Goal: Transaction & Acquisition: Obtain resource

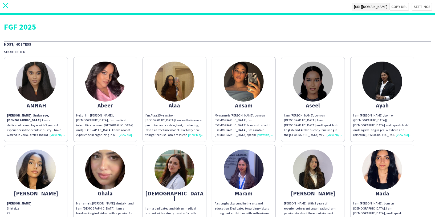
click at [6, 5] on icon at bounding box center [6, 6] width 6 height 6
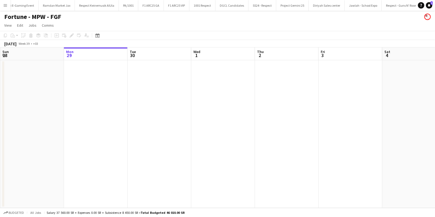
scroll to position [0, 457]
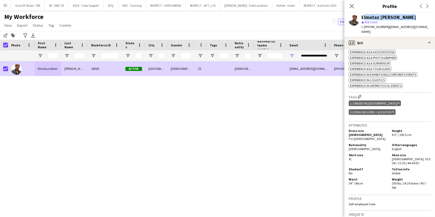
scroll to position [193, 0]
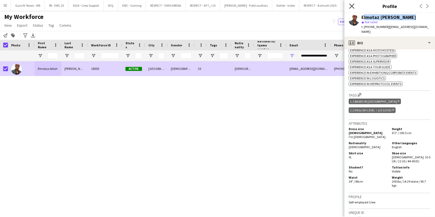
click at [351, 5] on icon at bounding box center [351, 5] width 5 height 5
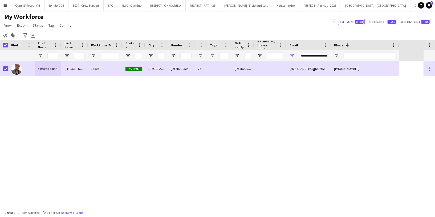
click at [310, 51] on div "**********" at bounding box center [313, 55] width 29 height 11
click at [311, 55] on input "**********" at bounding box center [313, 55] width 29 height 6
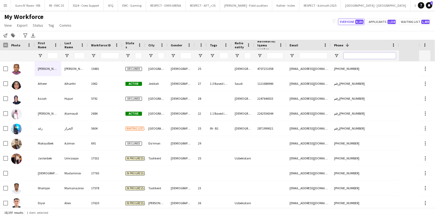
click at [374, 55] on input "Phone Filter Input" at bounding box center [370, 55] width 52 height 6
paste input "********"
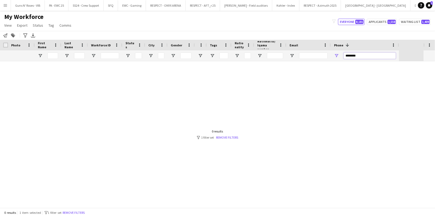
click at [351, 55] on input "********" at bounding box center [370, 55] width 52 height 6
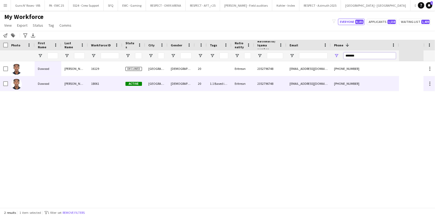
type input "*******"
click at [102, 85] on div "18061" at bounding box center [105, 83] width 34 height 15
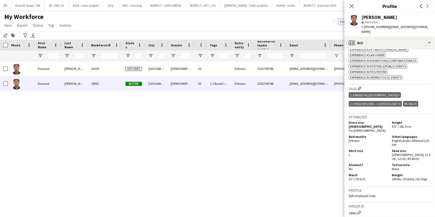
scroll to position [220, 0]
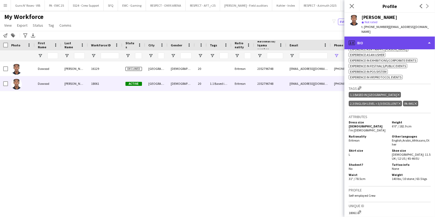
click at [390, 37] on div "profile Bio" at bounding box center [390, 43] width 91 height 13
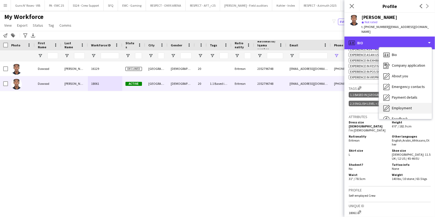
scroll to position [18, 0]
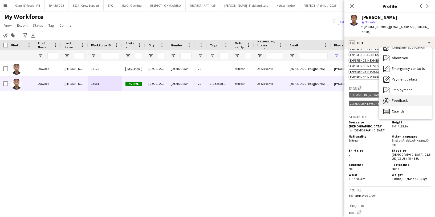
click at [401, 99] on div "Feedback Feedback" at bounding box center [405, 100] width 53 height 11
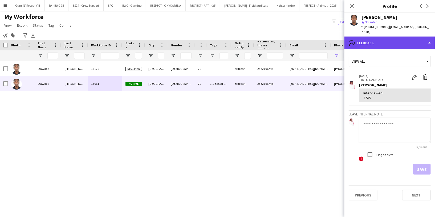
click at [392, 41] on div "bubble-pencil Feedback" at bounding box center [390, 43] width 91 height 13
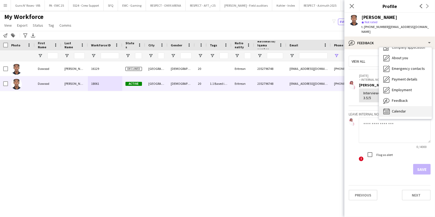
click at [406, 106] on div "Calendar Calendar" at bounding box center [405, 111] width 53 height 11
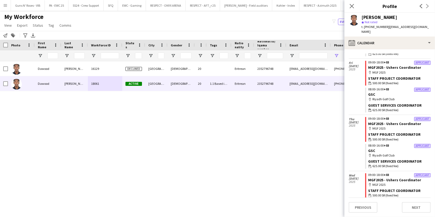
scroll to position [42, 0]
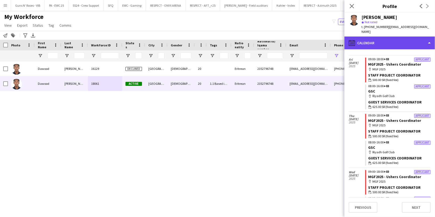
click at [381, 41] on div "calendar-full Calendar" at bounding box center [390, 43] width 91 height 13
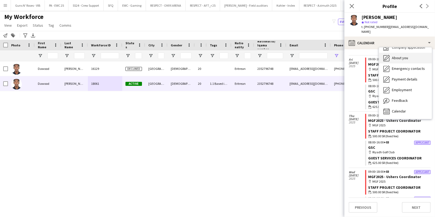
click at [398, 57] on div "About you About you" at bounding box center [405, 58] width 53 height 11
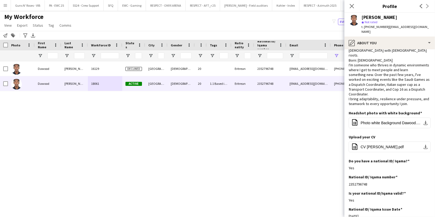
scroll to position [0, 0]
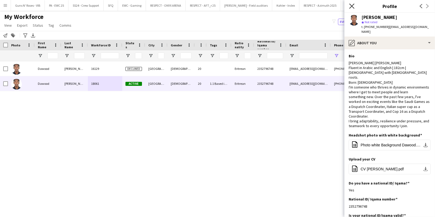
click at [353, 6] on icon "Close pop-in" at bounding box center [351, 5] width 5 height 5
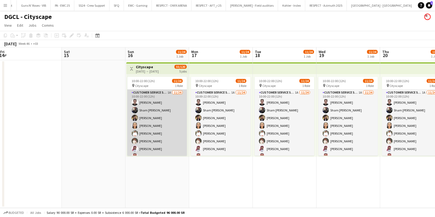
scroll to position [30, 0]
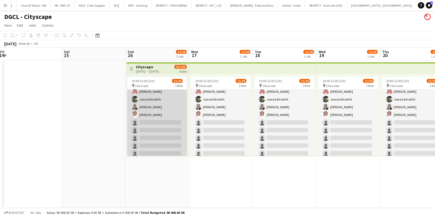
click at [167, 130] on app-card-role "Customer Service Staff 1A 11/24 10:00-22:00 (12h) Mohammad Harb Sham Almaghrabi…" at bounding box center [157, 123] width 60 height 196
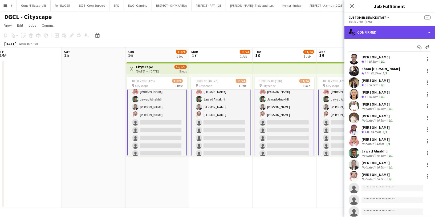
click at [384, 30] on div "single-neutral-actions-check-2 Confirmed" at bounding box center [390, 32] width 91 height 13
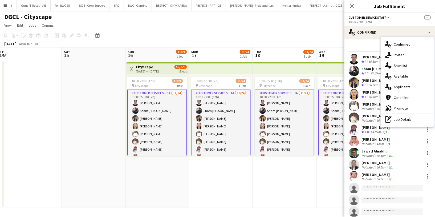
click at [164, 22] on app-page-menu "View Day view expanded Day view collapsed Month view Date picker Jump to today …" at bounding box center [217, 26] width 435 height 10
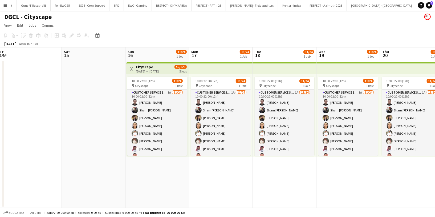
click at [5, 6] on app-icon "Menu" at bounding box center [5, 5] width 4 height 4
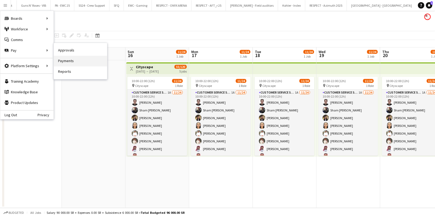
click at [74, 59] on link "Payments" at bounding box center [80, 61] width 53 height 11
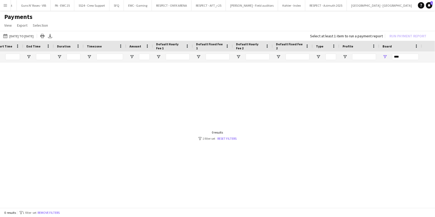
scroll to position [0, 122]
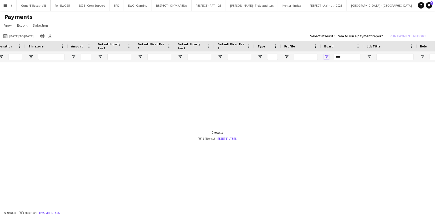
click at [327, 56] on span "Open Filter Menu" at bounding box center [326, 56] width 5 height 5
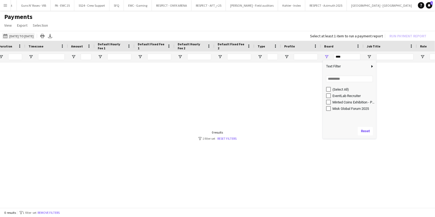
click at [26, 36] on button "15-09-2025 to 20-09-2025 15-09-2025 to 20-09-2025" at bounding box center [18, 36] width 33 height 6
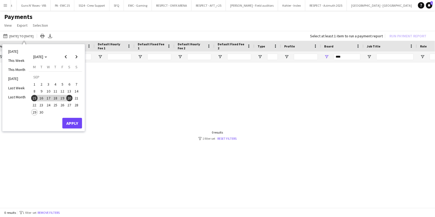
click at [49, 98] on span "17" at bounding box center [48, 98] width 6 height 6
click at [77, 99] on span "21" at bounding box center [76, 98] width 6 height 6
click at [74, 120] on button "Apply" at bounding box center [72, 123] width 20 height 11
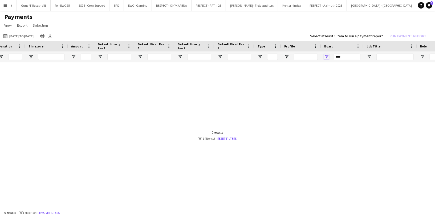
click at [326, 57] on span "Open Filter Menu" at bounding box center [326, 56] width 5 height 5
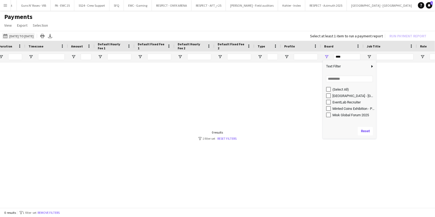
click at [35, 37] on button "15-09-2025 to 20-09-2025 17-09-2025 to 21-09-2025" at bounding box center [18, 36] width 33 height 6
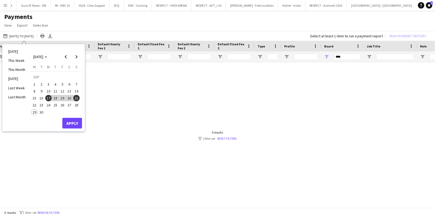
click at [50, 105] on span "24" at bounding box center [48, 105] width 6 height 6
click at [79, 108] on button "28" at bounding box center [76, 105] width 7 height 7
click at [79, 122] on button "Apply" at bounding box center [72, 123] width 20 height 11
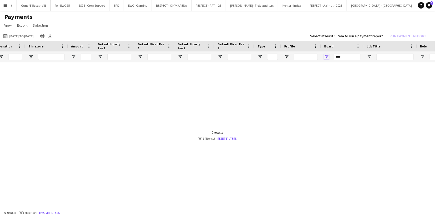
click at [327, 56] on span "Open Filter Menu" at bounding box center [326, 56] width 5 height 5
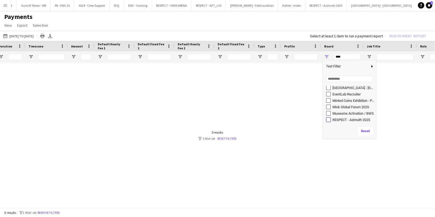
type input "**********"
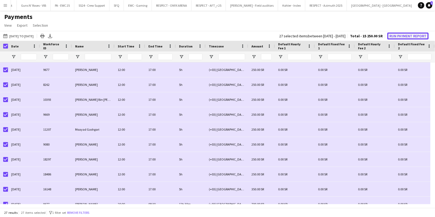
click at [400, 36] on button "Run Payment Report" at bounding box center [407, 36] width 41 height 7
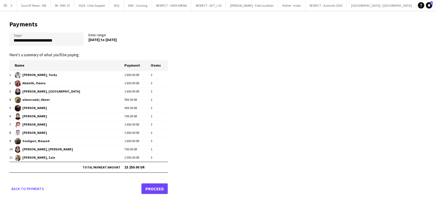
click at [160, 189] on link "Proceed" at bounding box center [155, 188] width 26 height 11
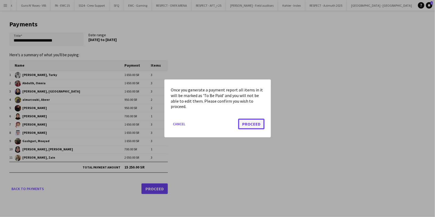
click at [247, 123] on button "Proceed" at bounding box center [251, 124] width 26 height 11
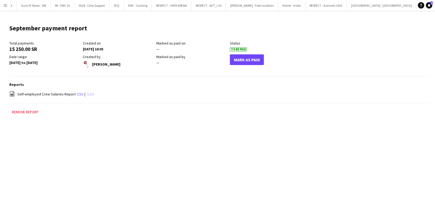
click at [89, 94] on link "xlsx" at bounding box center [90, 94] width 7 height 5
click at [305, 1] on button "RESPECT - Azimuth 2025 Close" at bounding box center [326, 5] width 42 height 10
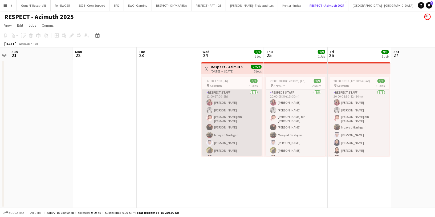
scroll to position [24, 0]
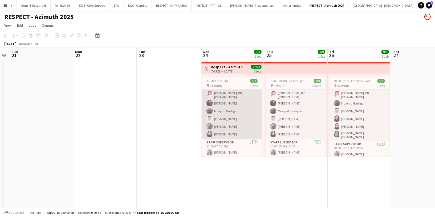
click at [243, 113] on app-card-role "Respect Staff 8/8 12:00-17:00 (5h) Omnia Abdullh Turky Abdulaziz Abdurahman Bin…" at bounding box center [232, 103] width 60 height 74
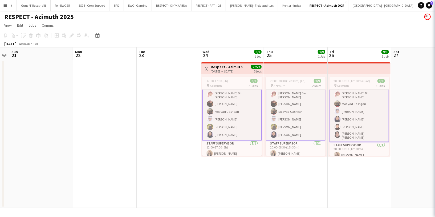
scroll to position [25, 0]
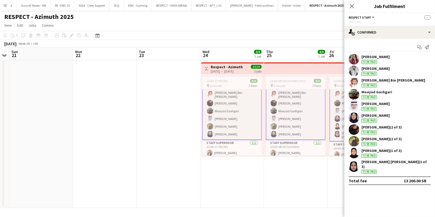
click at [366, 118] on div "Mizna Ahmed To be paid" at bounding box center [376, 118] width 28 height 10
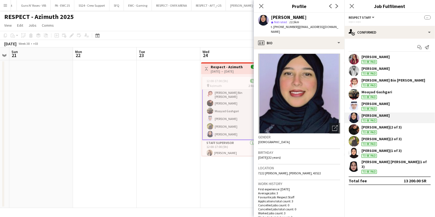
click at [282, 16] on div "Mizna Ahmed" at bounding box center [289, 17] width 36 height 5
copy div "Mizna Ahmed"
click at [360, 140] on div "Abeer almarzouki (2 of 3) To be paid" at bounding box center [390, 141] width 91 height 11
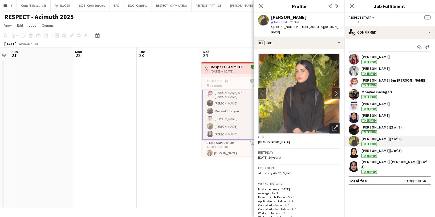
click at [294, 18] on div "Abeer almarzouki" at bounding box center [289, 17] width 36 height 5
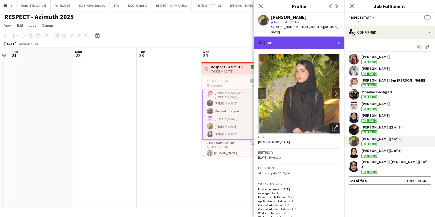
click at [303, 42] on div "profile Bio" at bounding box center [299, 43] width 91 height 13
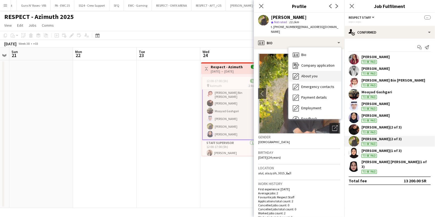
click at [317, 74] on span "About you" at bounding box center [309, 76] width 16 height 5
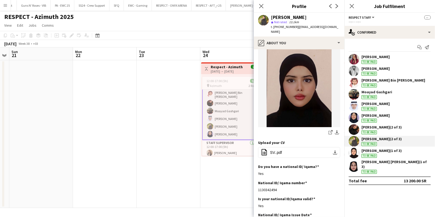
scroll to position [0, 0]
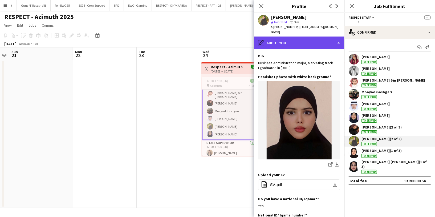
click at [289, 40] on div "pencil4 About you" at bounding box center [299, 43] width 91 height 13
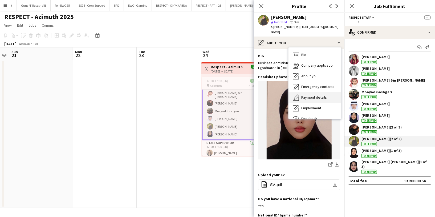
click at [317, 95] on span "Payment details" at bounding box center [314, 97] width 26 height 5
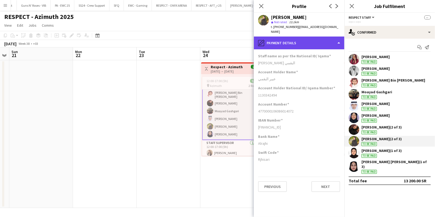
click at [297, 43] on div "pencil4 Payment details" at bounding box center [299, 43] width 91 height 13
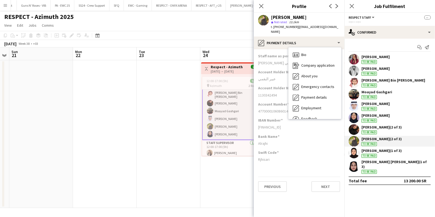
click at [267, 70] on div "Account Holder Name عبير البقمي" at bounding box center [299, 78] width 82 height 16
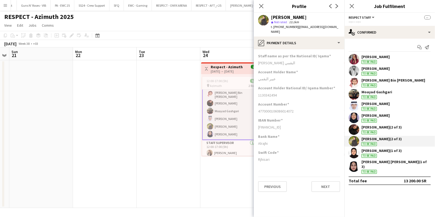
click at [268, 76] on div "عبير البقمي" at bounding box center [299, 78] width 82 height 5
copy div "عبير البقمي"
click at [394, 151] on div "Sameeha Aqlan (1 of 3)" at bounding box center [382, 150] width 40 height 5
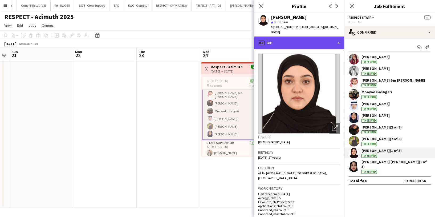
click at [293, 37] on div "profile Bio" at bounding box center [299, 43] width 91 height 13
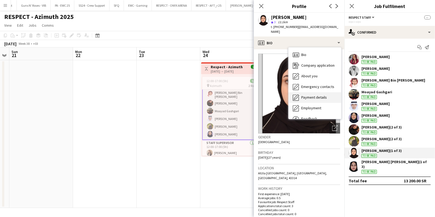
click at [316, 96] on div "Payment details Payment details" at bounding box center [315, 97] width 53 height 11
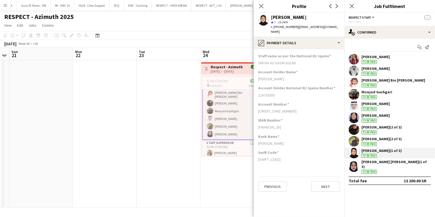
click at [384, 164] on div "Hadeel Hadeel albasri (1 of 3)" at bounding box center [396, 164] width 68 height 10
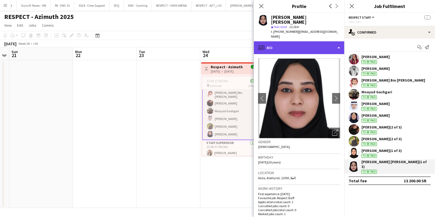
click at [299, 41] on div "profile Bio" at bounding box center [299, 47] width 91 height 13
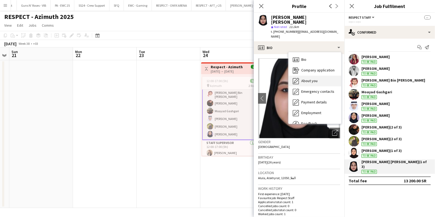
click at [320, 76] on div "About you About you" at bounding box center [315, 81] width 53 height 11
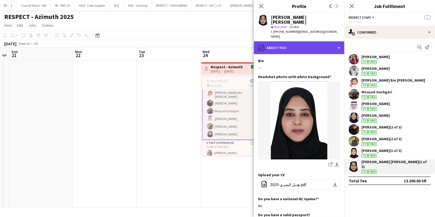
click at [296, 41] on div "pencil4 About you" at bounding box center [299, 47] width 91 height 13
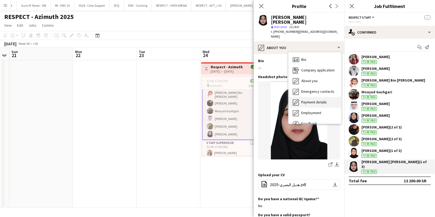
click at [318, 97] on div "Payment details Payment details" at bounding box center [315, 102] width 53 height 11
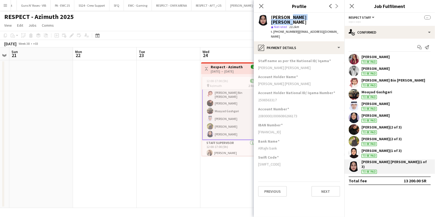
drag, startPoint x: 317, startPoint y: 16, endPoint x: 288, endPoint y: 17, distance: 29.6
click at [288, 17] on div "Hadeel Hadeel albasri" at bounding box center [305, 20] width 69 height 10
copy div "Hadeel albasri"
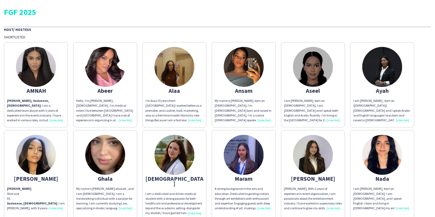
scroll to position [848, 0]
